Goal: Task Accomplishment & Management: Manage account settings

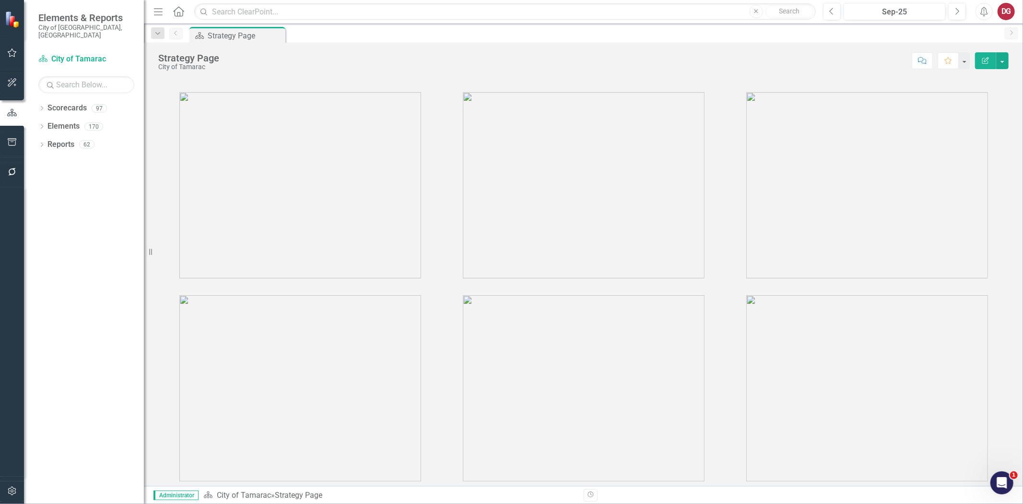
click at [37, 100] on div "Dropdown Scorecards 97 Dropdown City of Tamarac Dropdown Building Certificate o…" at bounding box center [84, 301] width 120 height 403
click at [42, 106] on icon "Dropdown" at bounding box center [41, 108] width 7 height 5
click at [46, 123] on div "Dropdown City of Tamarac" at bounding box center [93, 126] width 101 height 16
click at [46, 122] on div "Dropdown" at bounding box center [46, 126] width 7 height 8
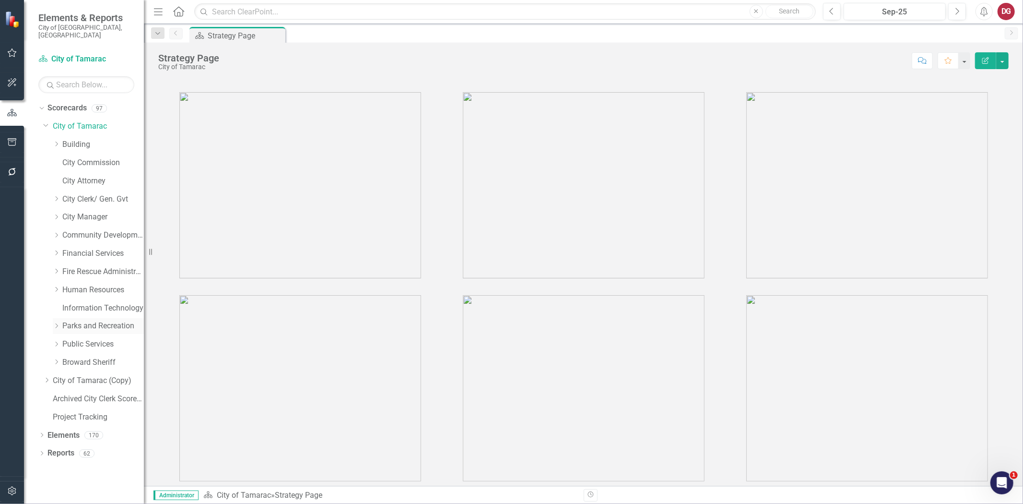
click at [53, 323] on icon "Dropdown" at bounding box center [56, 326] width 7 height 6
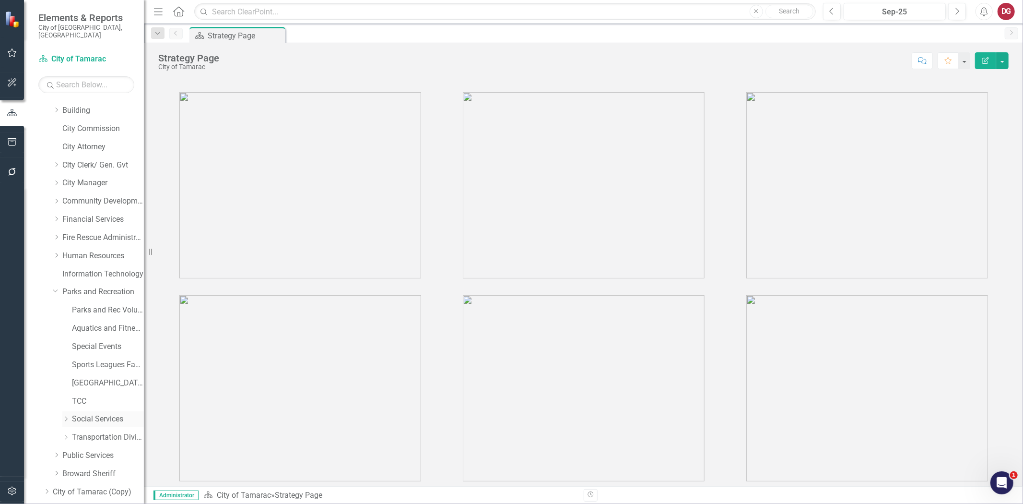
scroll to position [53, 0]
click at [66, 397] on icon at bounding box center [66, 399] width 2 height 5
click at [96, 394] on link "Social Services" at bounding box center [108, 399] width 72 height 11
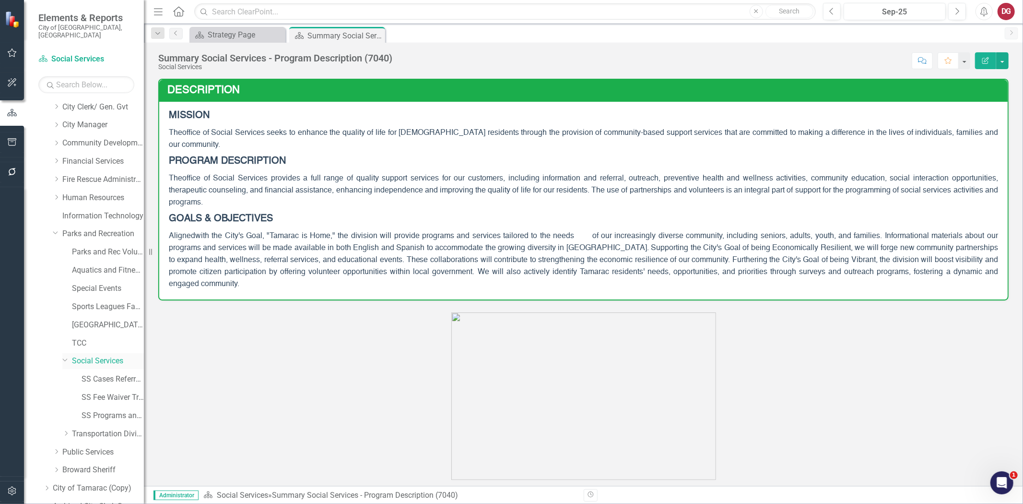
scroll to position [152, 0]
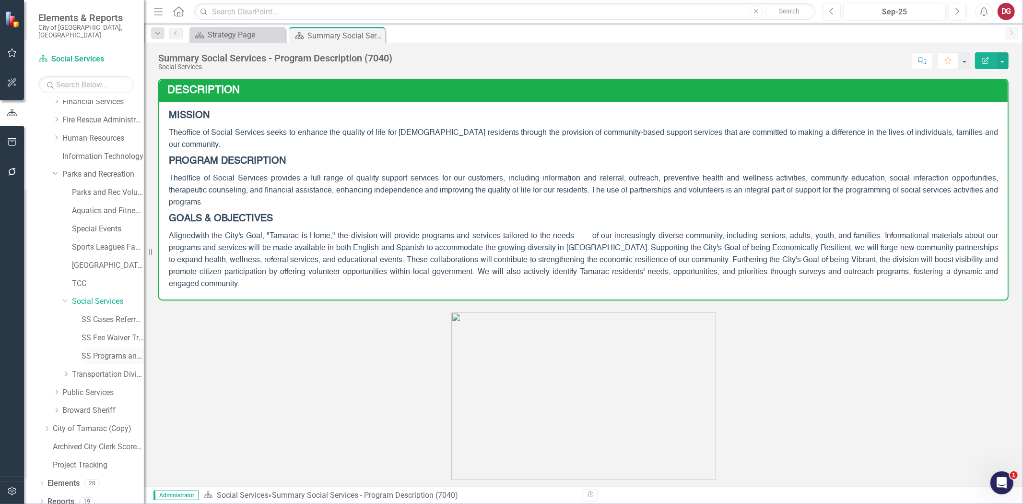
click at [98, 351] on link "SS Programs and Volunteers" at bounding box center [113, 356] width 62 height 11
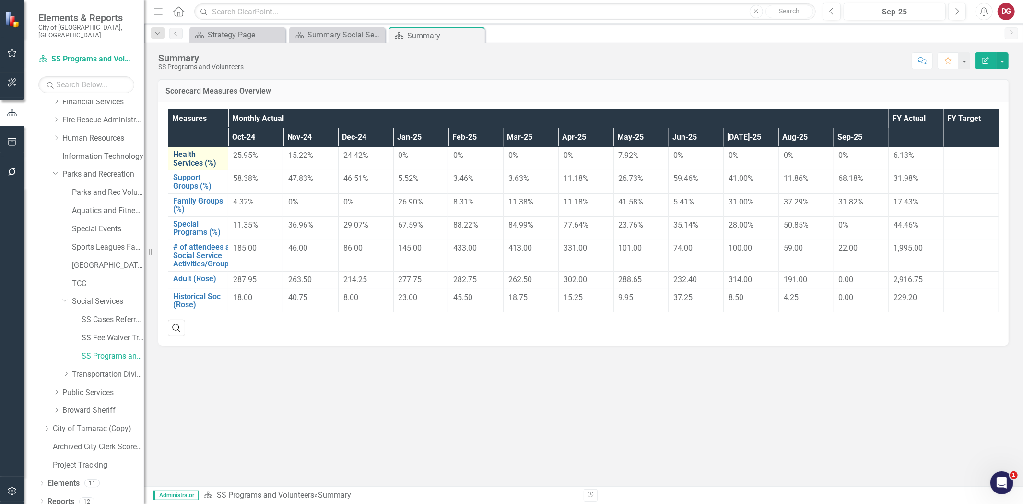
click at [187, 157] on link "Health Services (%)" at bounding box center [198, 158] width 50 height 17
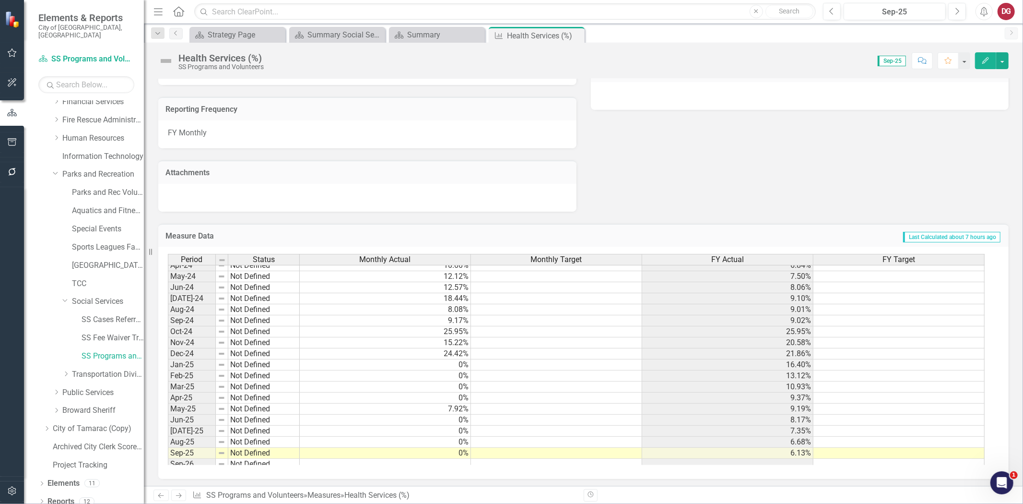
scroll to position [354, 0]
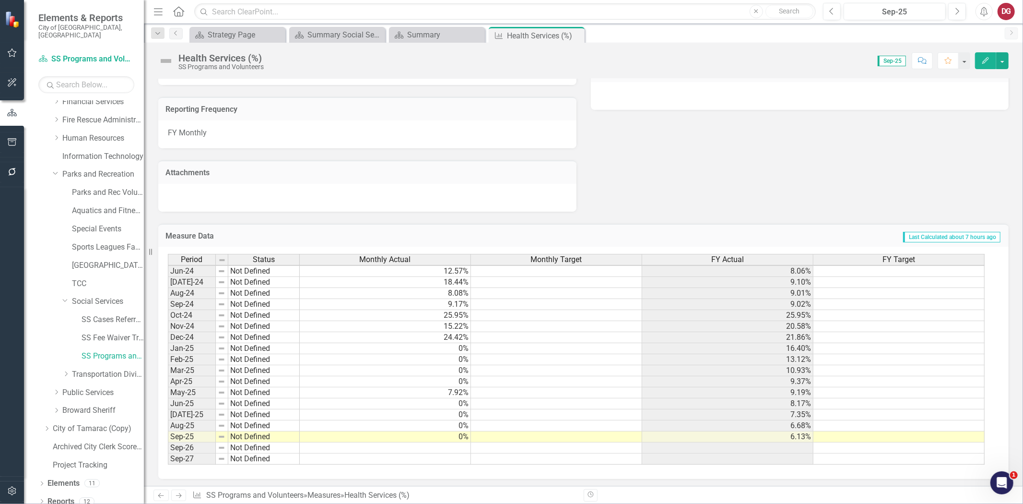
click at [168, 373] on div "Period Status Monthly Actual Monthly Target FY Actual FY Target Apr-23 Not Defi…" at bounding box center [168, 281] width 0 height 365
click at [365, 377] on div at bounding box center [384, 377] width 171 height 1
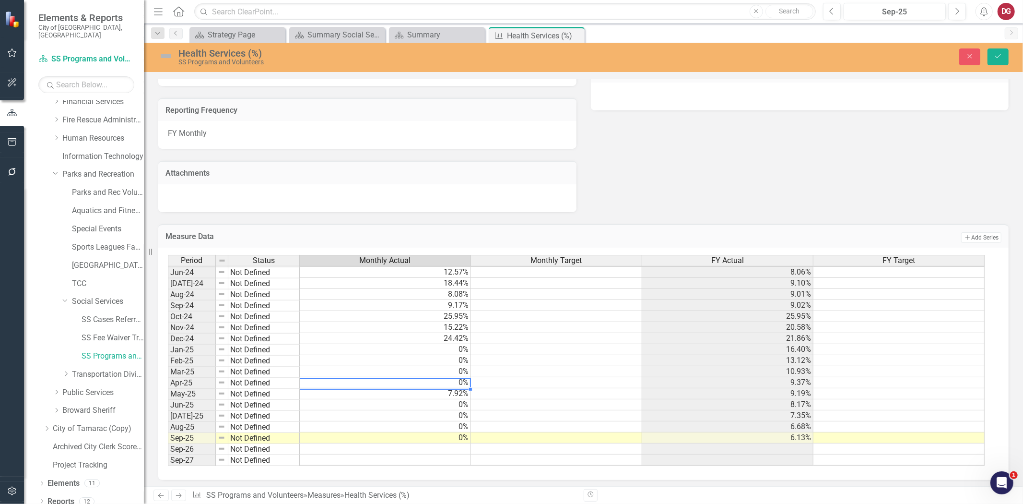
click at [387, 380] on td "0%" at bounding box center [385, 382] width 171 height 11
type textarea "0"
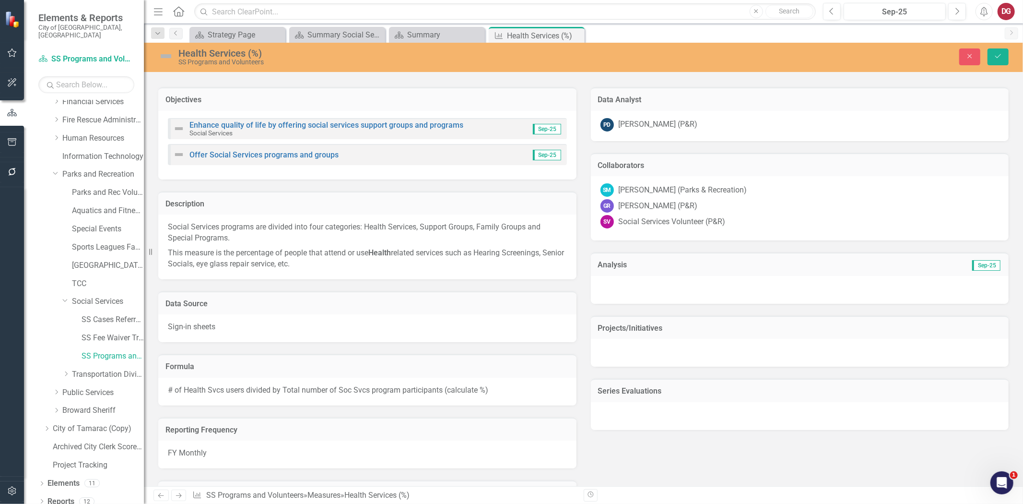
scroll to position [0, 0]
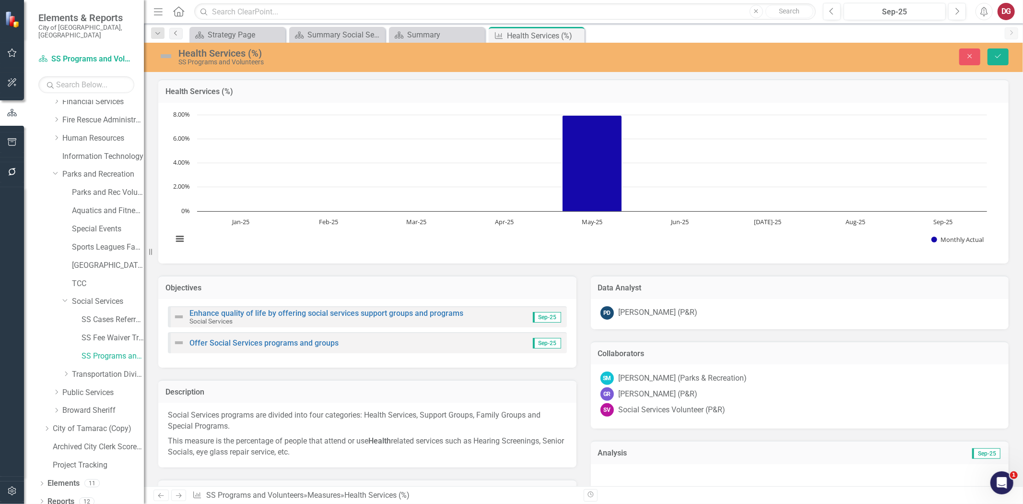
click at [175, 29] on link "Previous" at bounding box center [175, 34] width 13 height 12
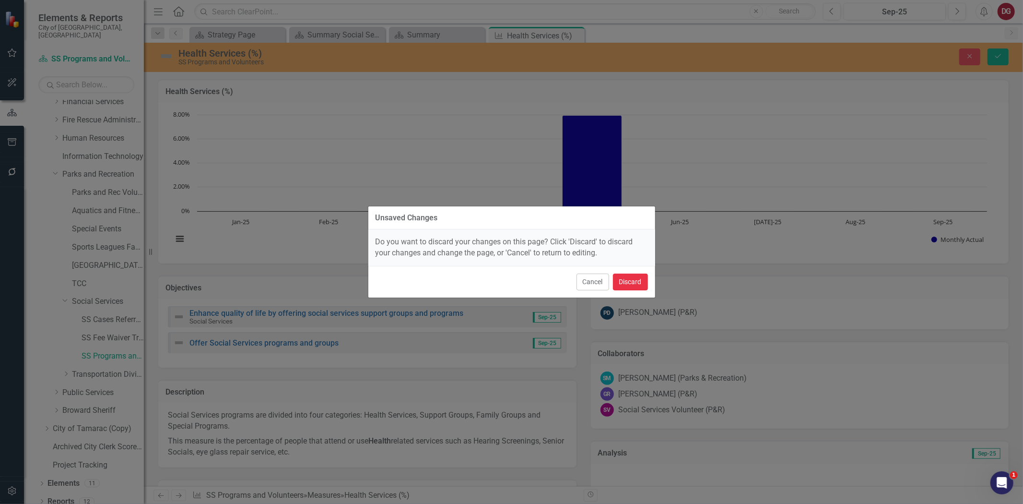
click at [629, 282] on button "Discard" at bounding box center [630, 281] width 35 height 17
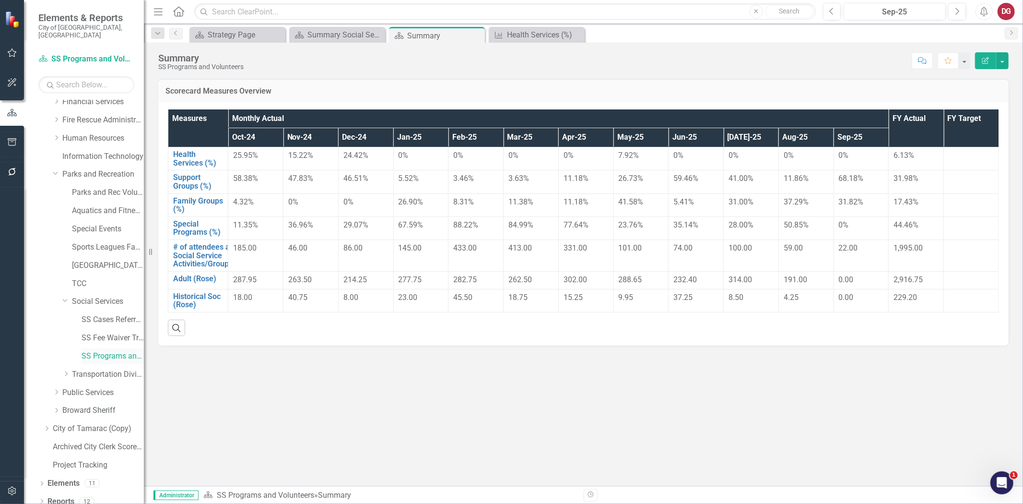
click at [99, 351] on link "SS Programs and Volunteers" at bounding box center [113, 356] width 62 height 11
click at [117, 314] on link "SS Cases Referrals and Phone Log" at bounding box center [113, 319] width 62 height 11
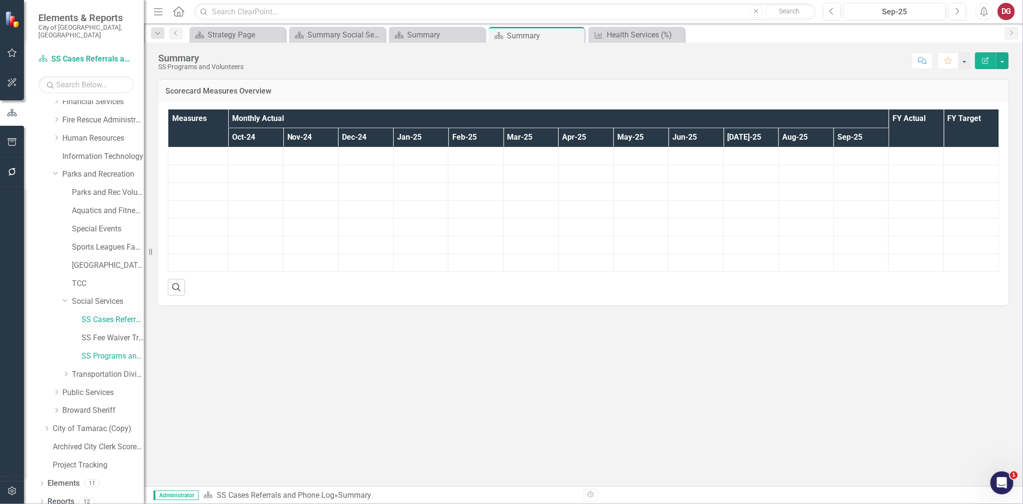
click at [115, 315] on link "SS Cases Referrals and Phone Log" at bounding box center [113, 319] width 62 height 11
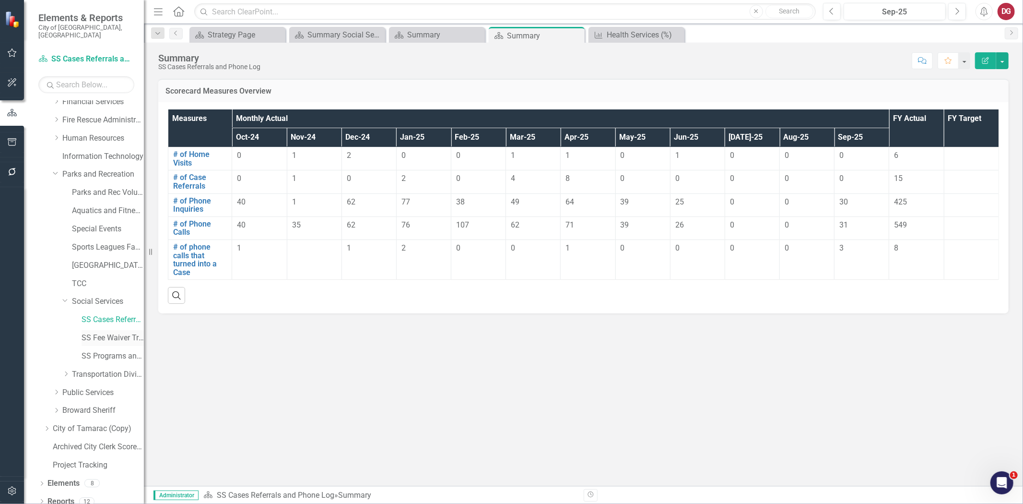
click at [96, 332] on link "SS Fee Waiver Tracking" at bounding box center [113, 337] width 62 height 11
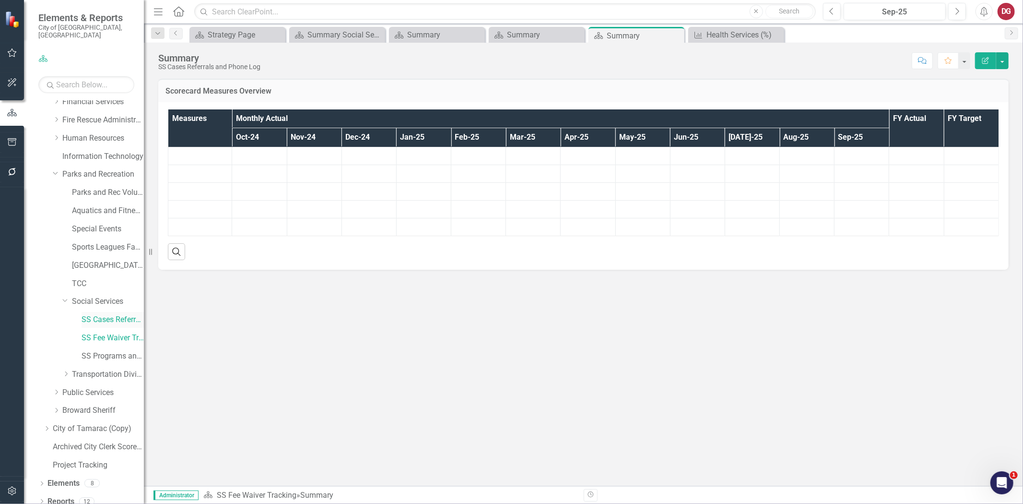
click at [98, 314] on link "SS Cases Referrals and Phone Log" at bounding box center [113, 319] width 62 height 11
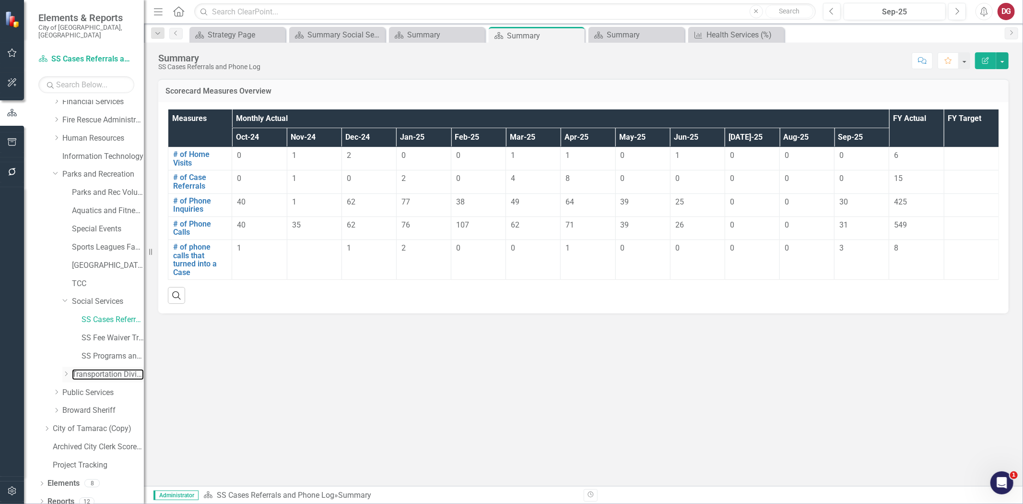
click at [97, 370] on link "Transportation Division" at bounding box center [108, 374] width 72 height 11
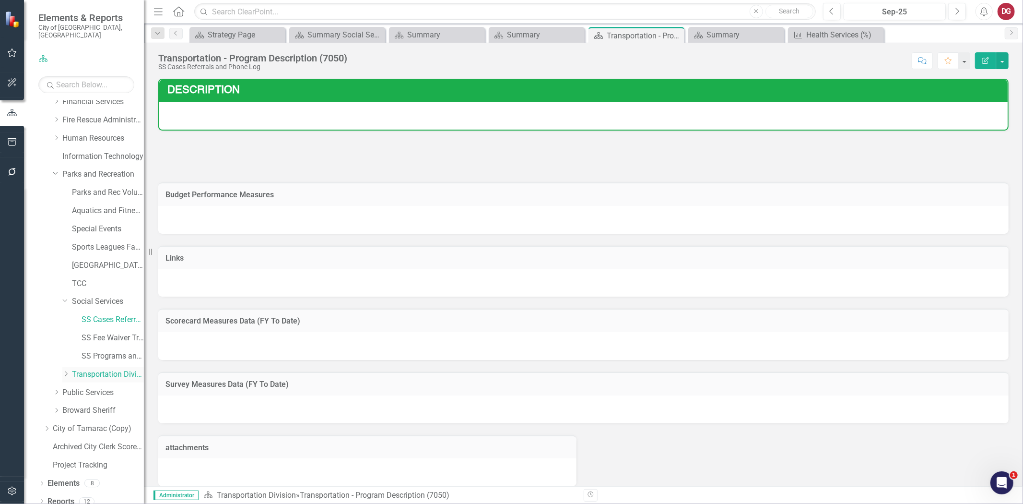
click at [97, 369] on link "Transportation Division" at bounding box center [108, 374] width 72 height 11
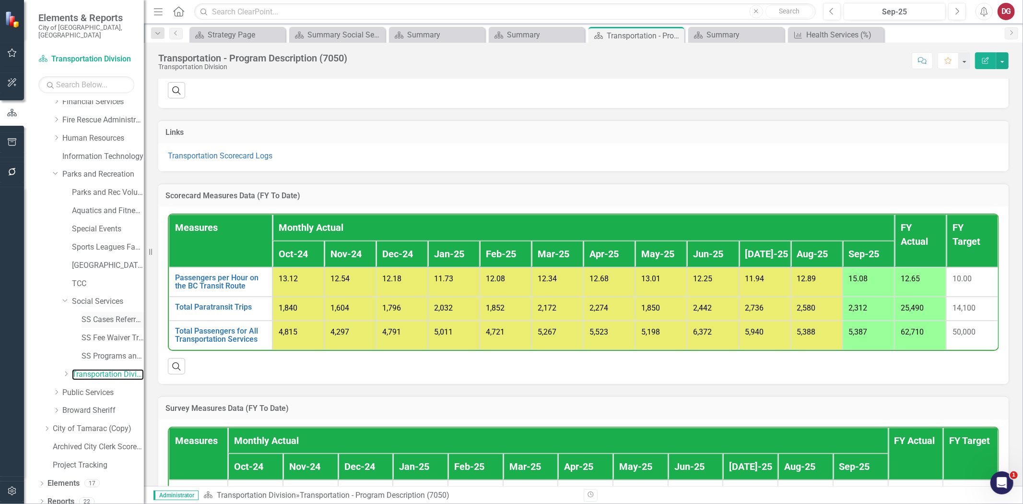
scroll to position [688, 0]
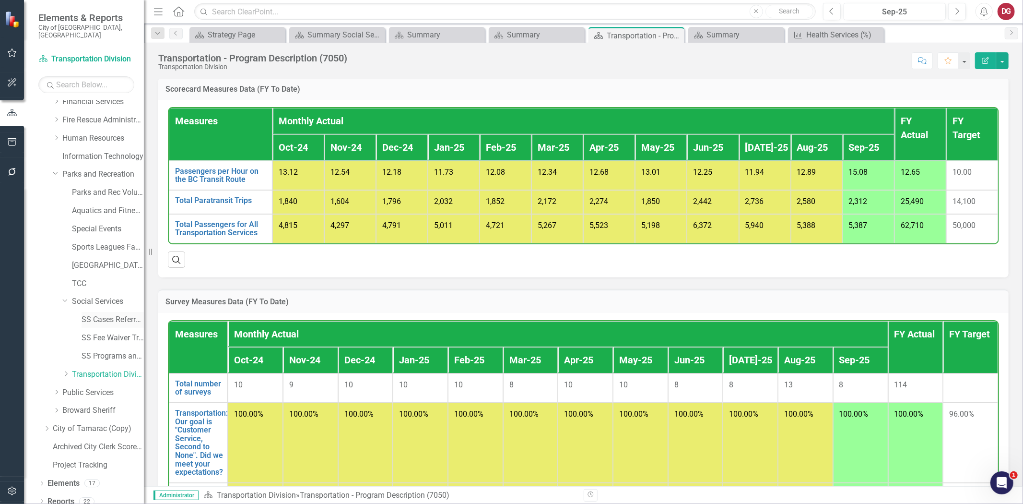
click at [106, 314] on link "SS Cases Referrals and Phone Log" at bounding box center [113, 319] width 62 height 11
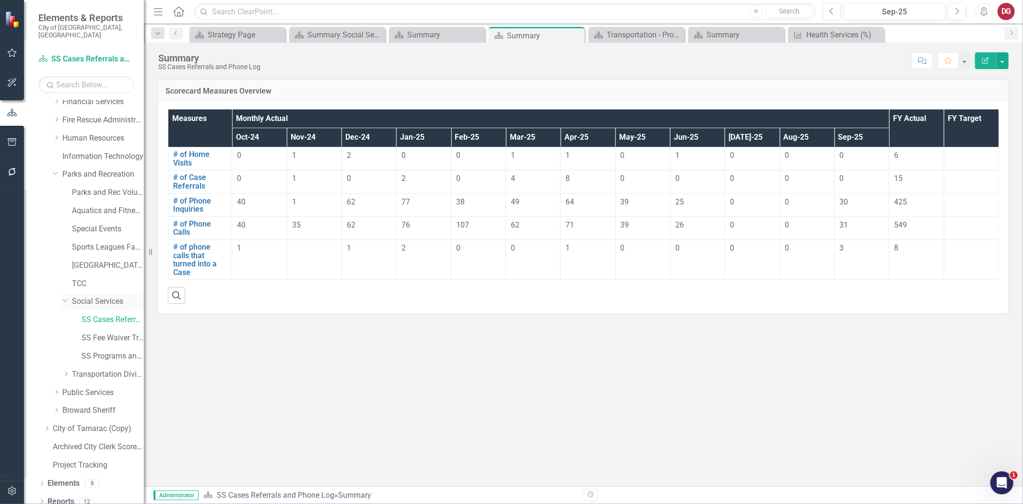
click at [105, 296] on link "Social Services" at bounding box center [108, 301] width 72 height 11
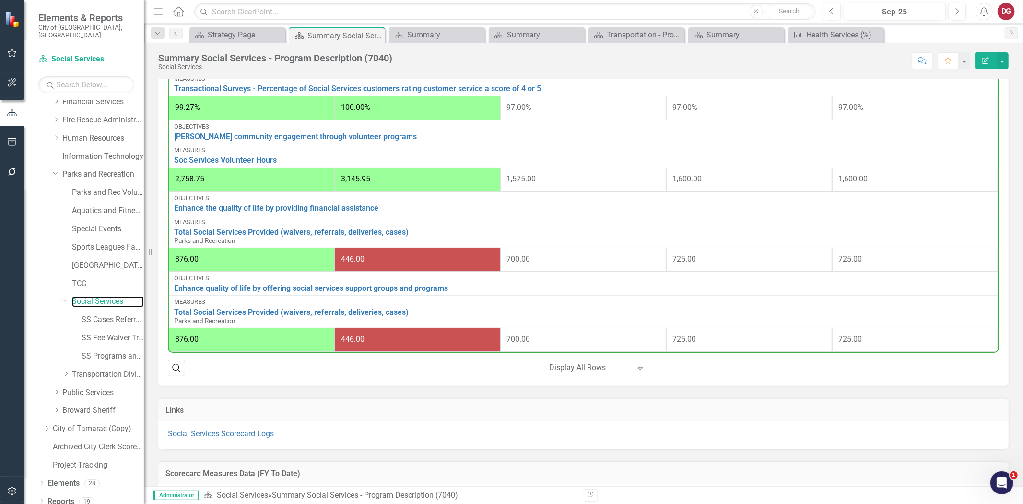
scroll to position [480, 0]
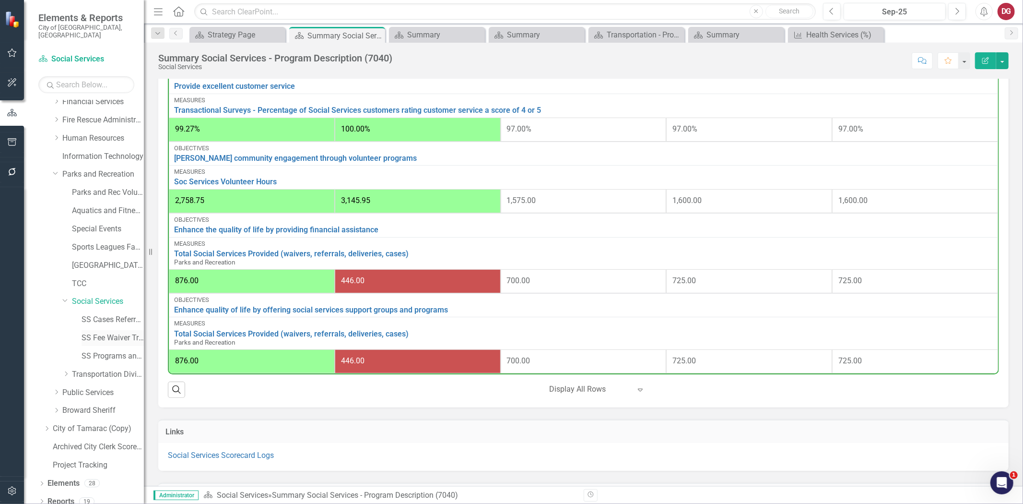
click at [101, 332] on link "SS Fee Waiver Tracking" at bounding box center [113, 337] width 62 height 11
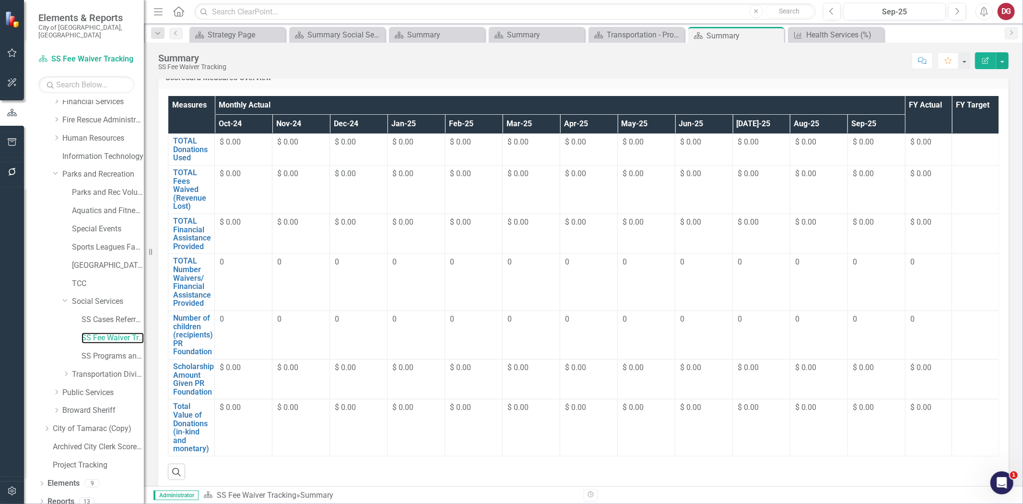
scroll to position [26, 0]
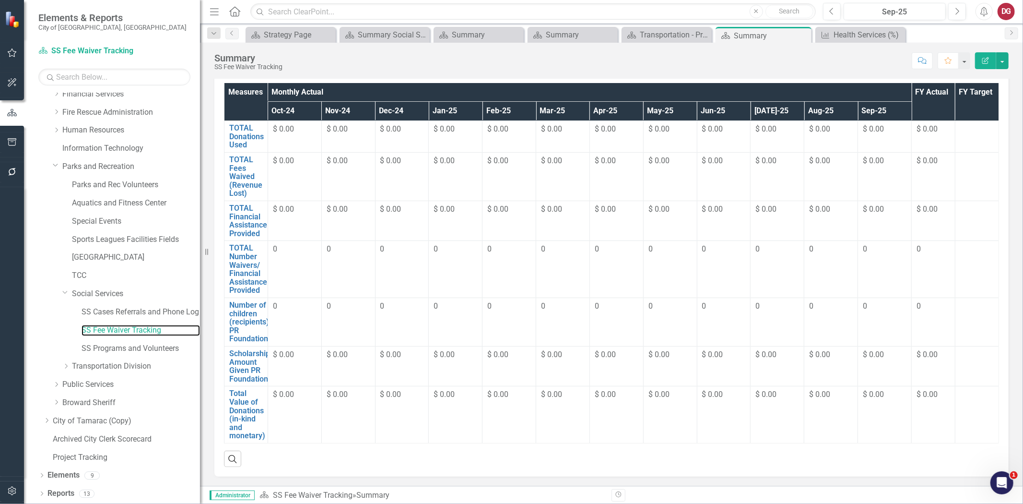
drag, startPoint x: 146, startPoint y: 284, endPoint x: 200, endPoint y: 315, distance: 62.8
click at [200, 315] on div "Resize" at bounding box center [204, 252] width 8 height 504
